Goal: Task Accomplishment & Management: Complete application form

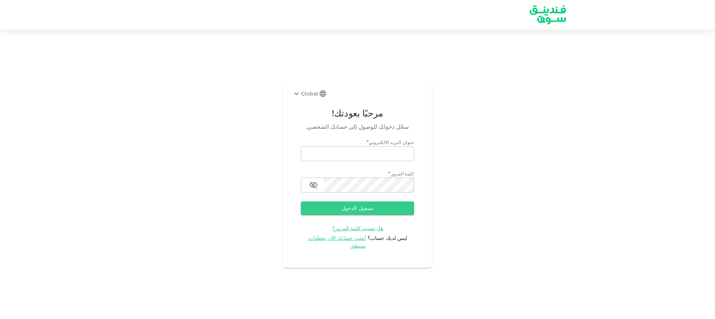
scroll to position [478, 0]
type input "[PERSON_NAME][EMAIL_ADDRESS][DOMAIN_NAME]"
click at [369, 207] on button "تسجيل الدخول" at bounding box center [357, 207] width 113 height 13
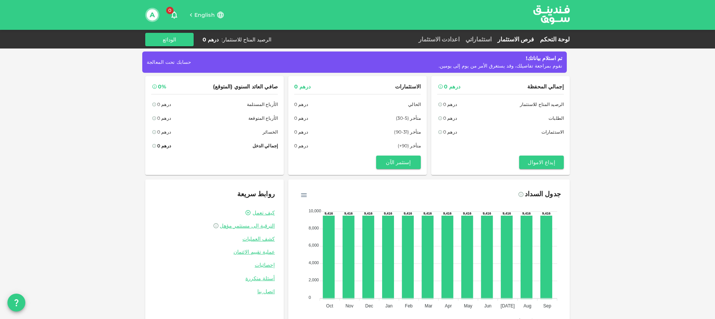
click at [514, 41] on link "فرص الاستثمار" at bounding box center [516, 39] width 42 height 7
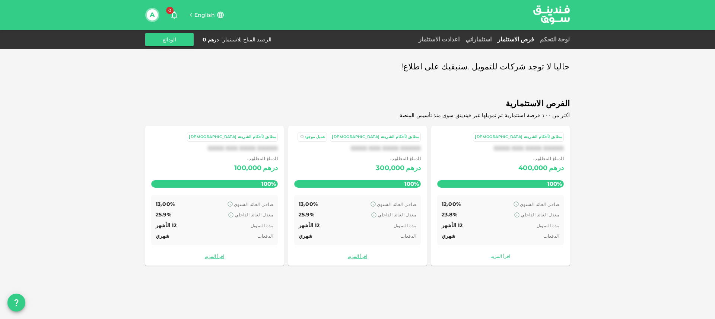
click at [504, 254] on link "اقرأ المزيد" at bounding box center [500, 255] width 127 height 7
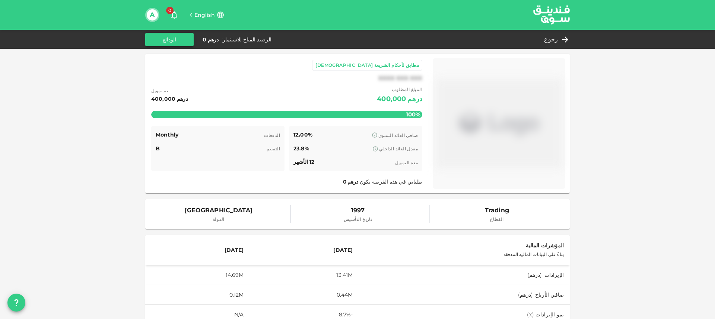
click at [171, 40] on button "الودائع" at bounding box center [169, 39] width 48 height 13
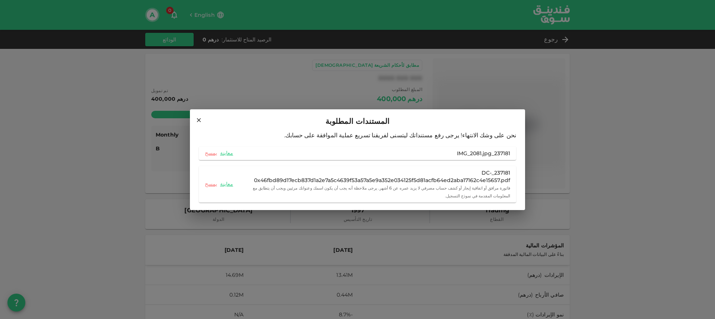
click at [197, 120] on icon at bounding box center [199, 120] width 7 height 7
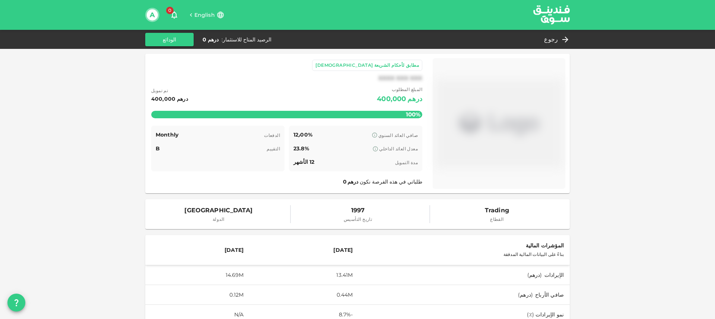
click at [558, 10] on img at bounding box center [552, 14] width 56 height 29
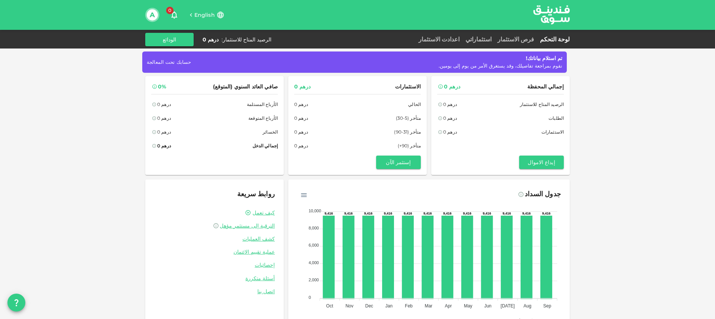
scroll to position [19, 0]
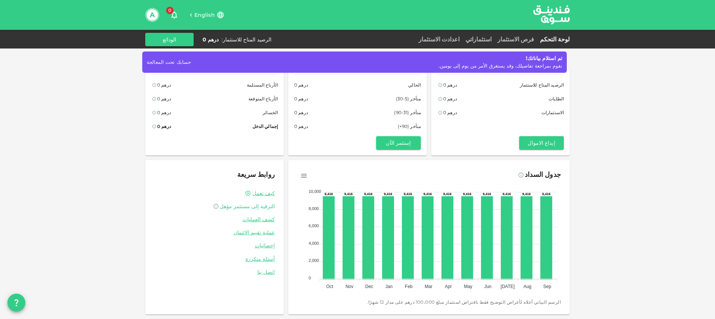
click at [250, 208] on span "الترقية إلى مستثمر مؤهل" at bounding box center [247, 206] width 55 height 7
